Goal: Book appointment/travel/reservation

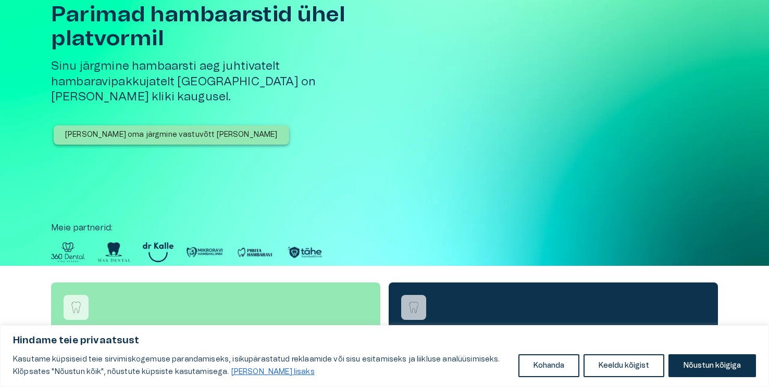
scroll to position [75, 0]
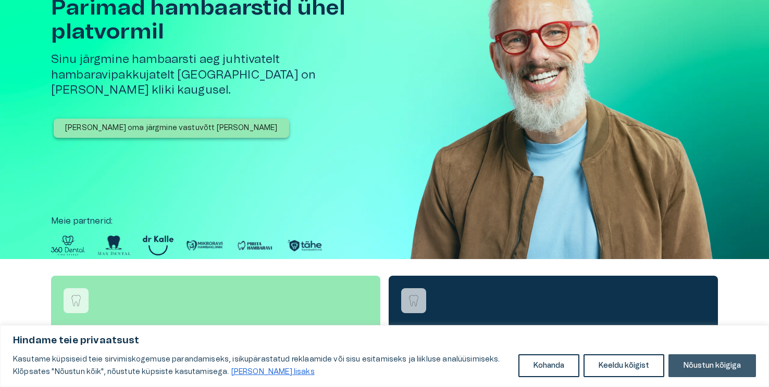
click at [718, 371] on button "Nõustun kõigiga" at bounding box center [711, 366] width 87 height 23
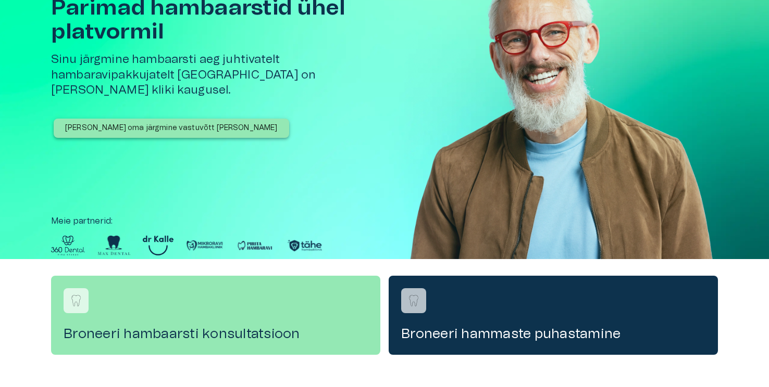
scroll to position [54, 0]
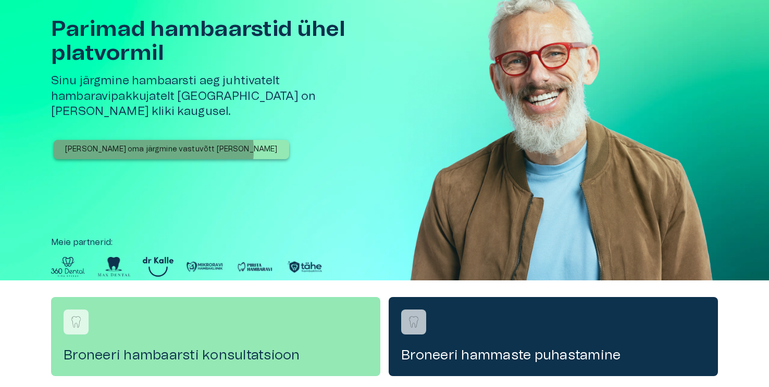
click at [153, 144] on p "[PERSON_NAME] oma järgmine vastuvõtt [PERSON_NAME]" at bounding box center [171, 149] width 212 height 11
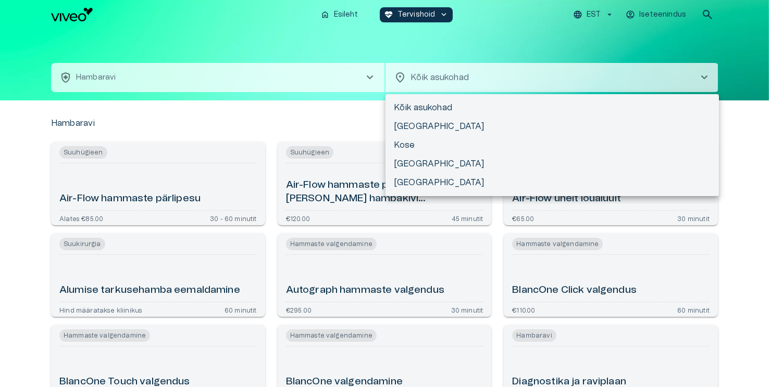
click at [438, 78] on body "Hindame teie privaatsust Kasutame küpsiseid teie sirvimiskogemuse parandamiseks…" at bounding box center [385, 193] width 771 height 387
click at [365, 78] on div at bounding box center [385, 193] width 771 height 387
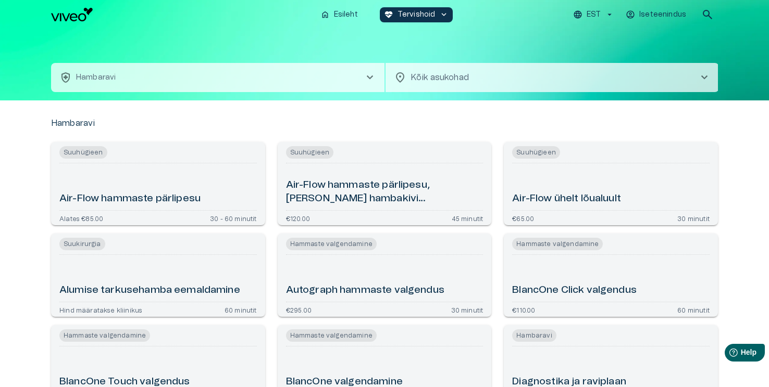
click at [370, 76] on span "chevron_right" at bounding box center [370, 77] width 12 height 12
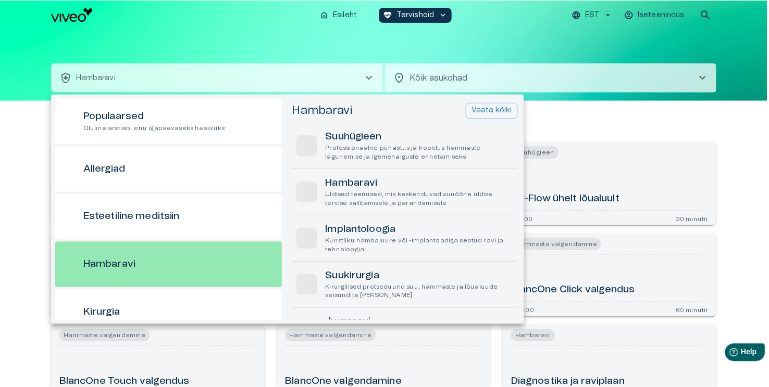
scroll to position [56, 0]
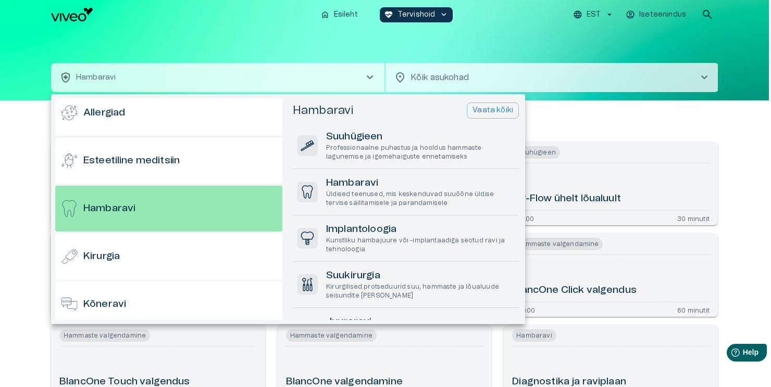
click at [370, 76] on div at bounding box center [385, 193] width 771 height 387
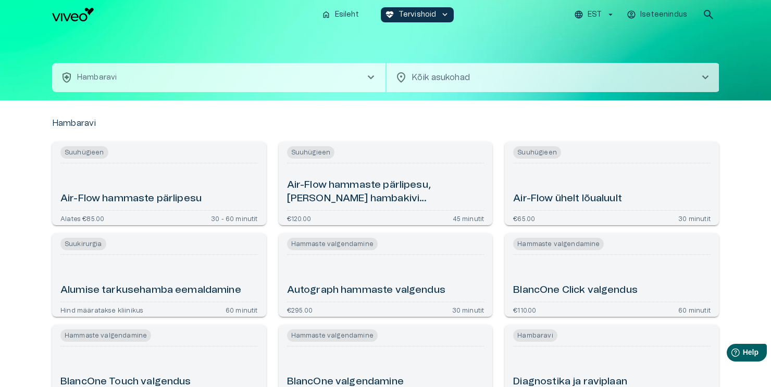
click at [457, 85] on body "Hindame teie privaatsust Kasutame küpsiseid teie sirvimiskogemuse parandamiseks…" at bounding box center [385, 193] width 771 height 387
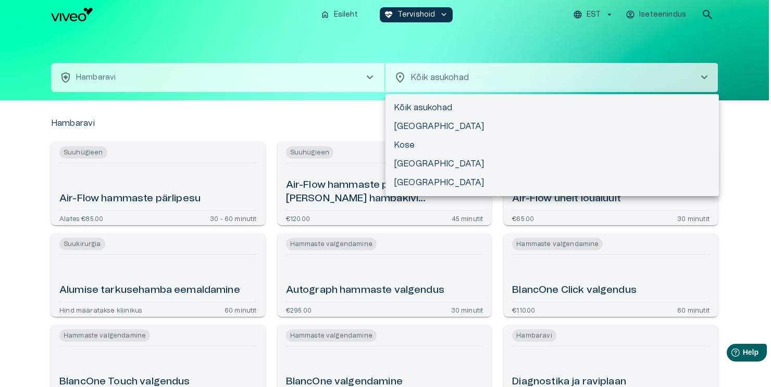
click at [311, 119] on div at bounding box center [385, 193] width 771 height 387
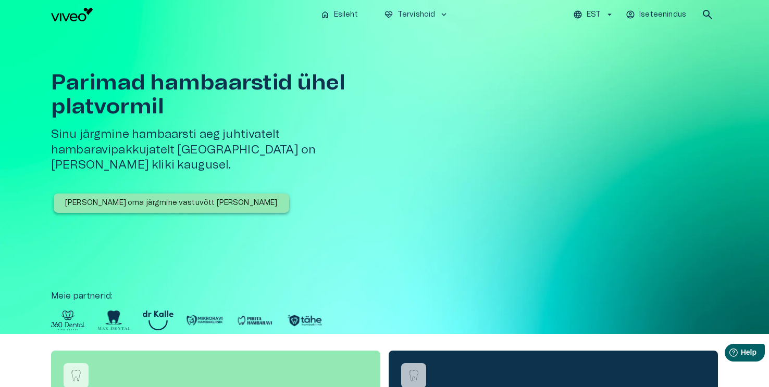
scroll to position [54, 0]
